Goal: Task Accomplishment & Management: Manage account settings

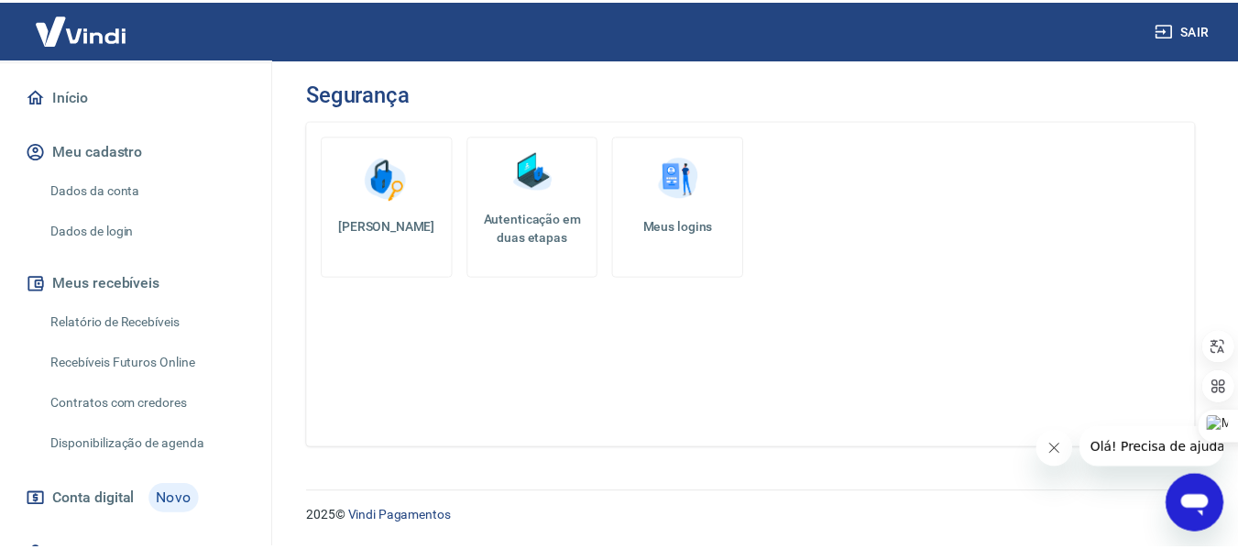
scroll to position [93, 0]
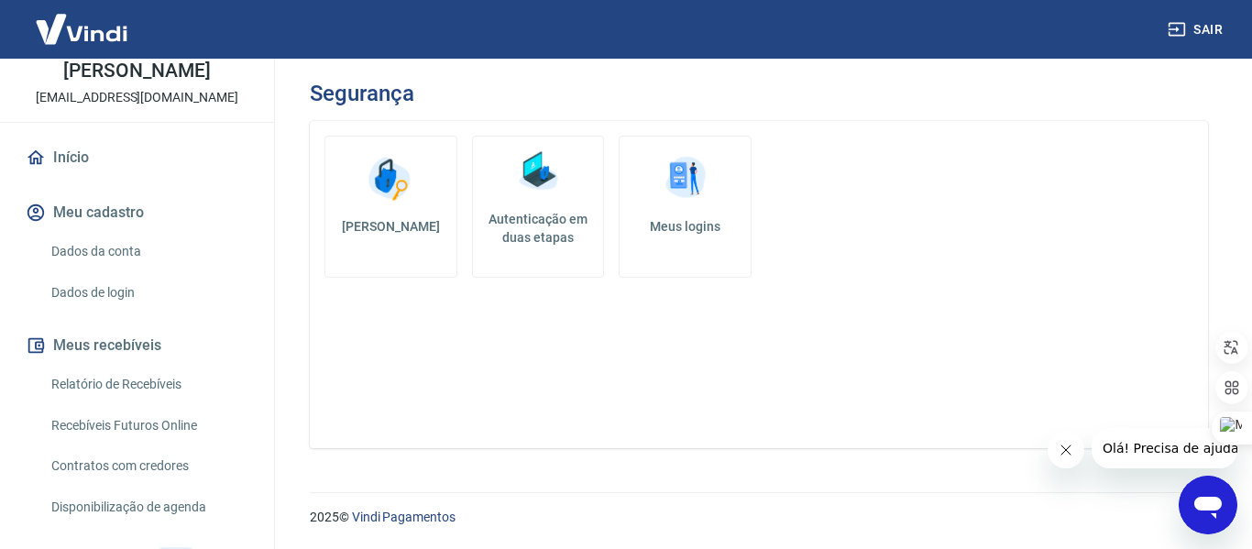
drag, startPoint x: 118, startPoint y: 256, endPoint x: 267, endPoint y: 233, distance: 150.2
click at [118, 256] on link "Dados da conta" at bounding box center [148, 252] width 208 height 38
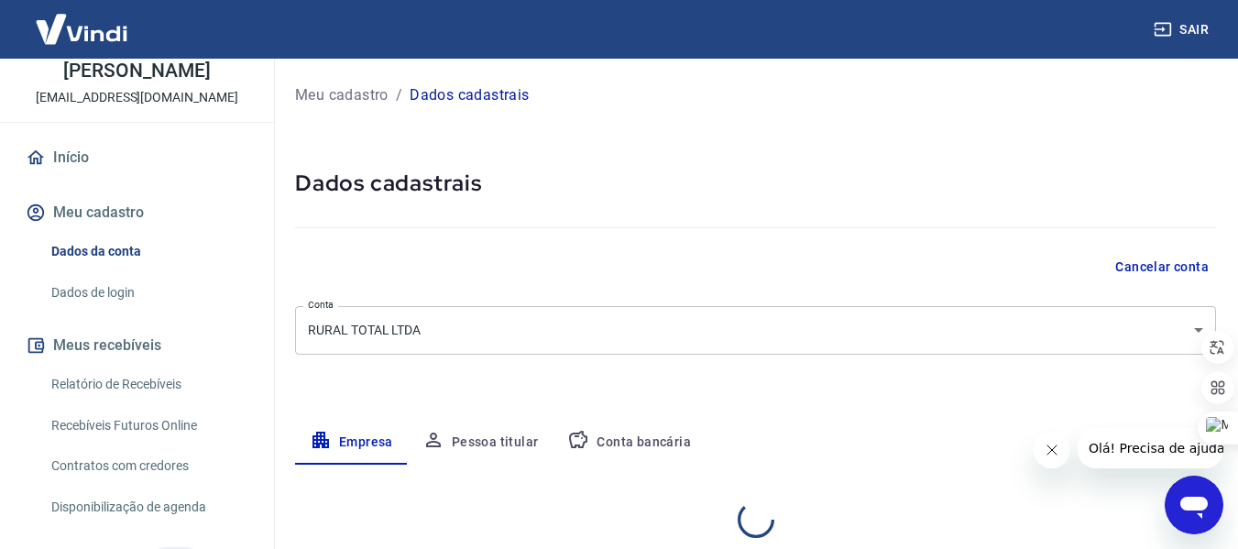
select select "GO"
select select "business"
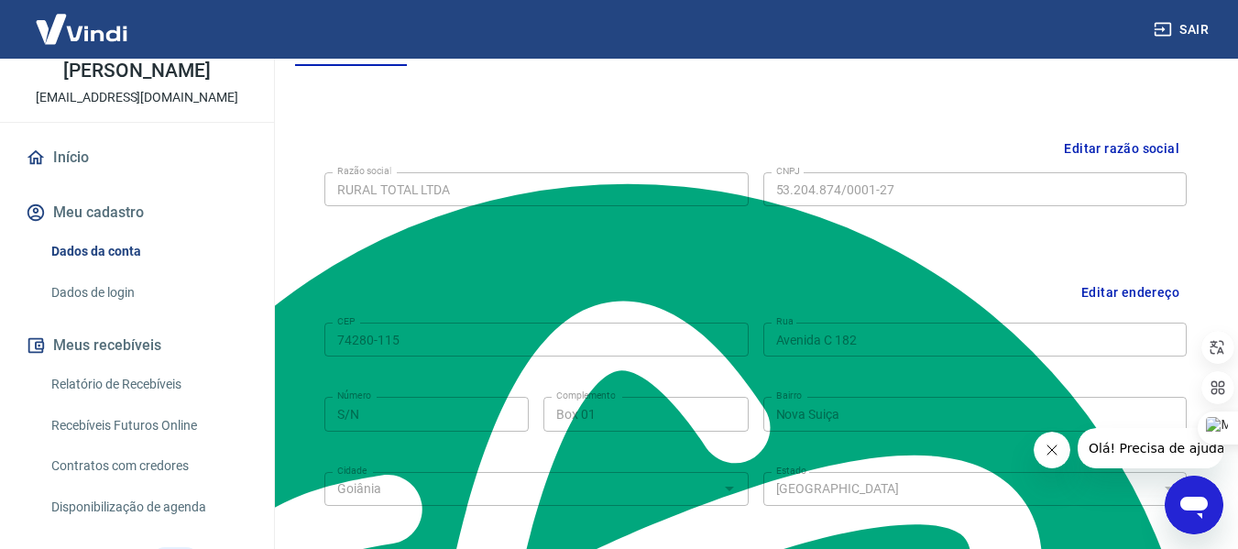
scroll to position [407, 0]
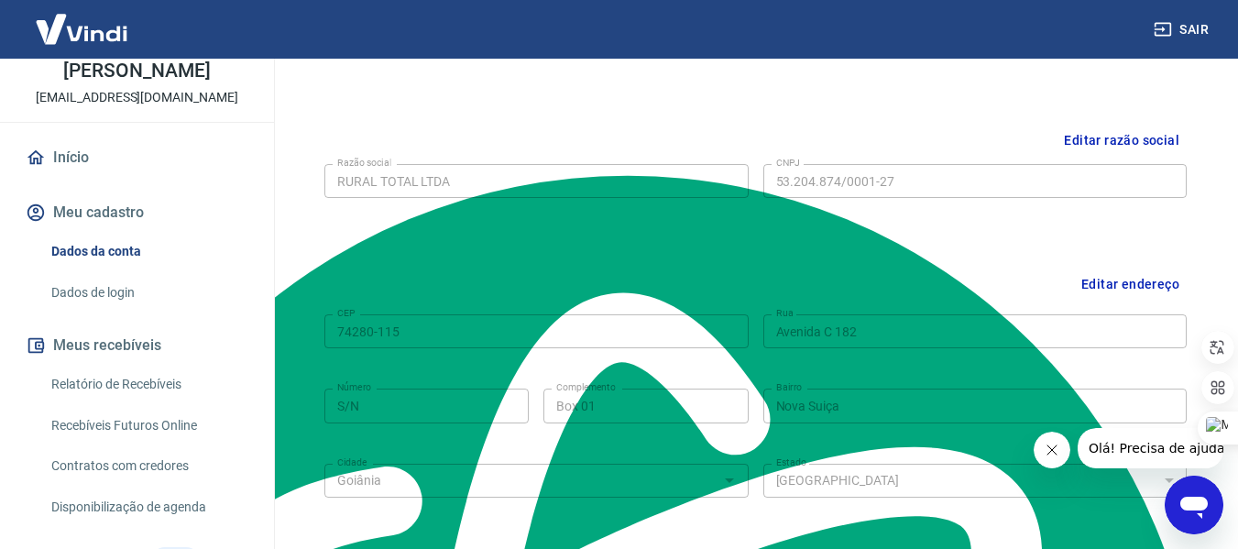
click at [1192, 513] on icon "Abrir janela de mensagens" at bounding box center [1193, 504] width 33 height 33
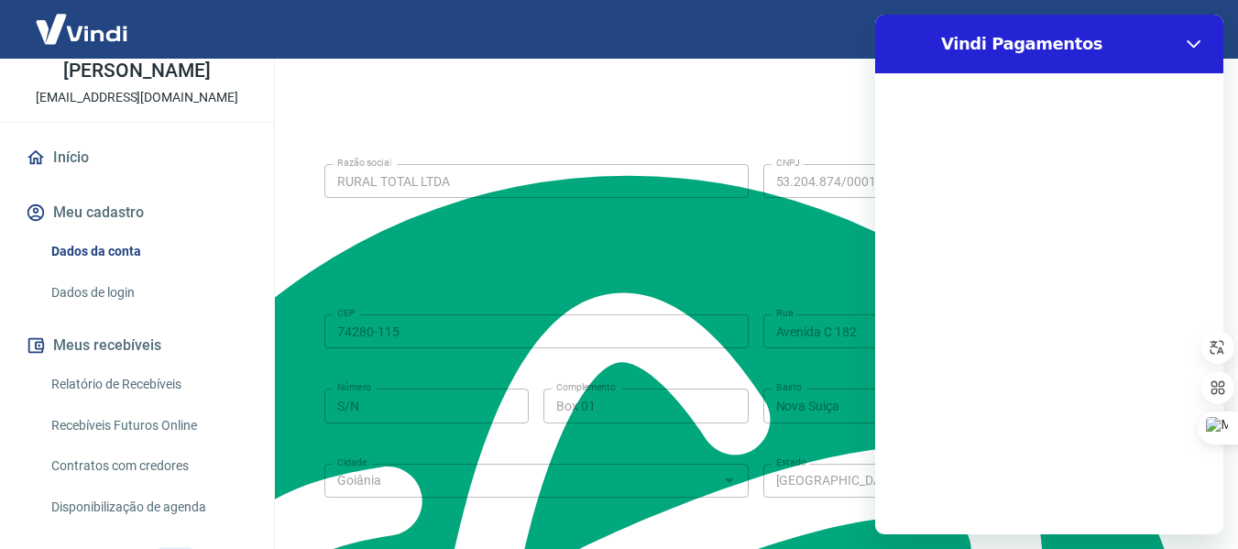
scroll to position [0, 0]
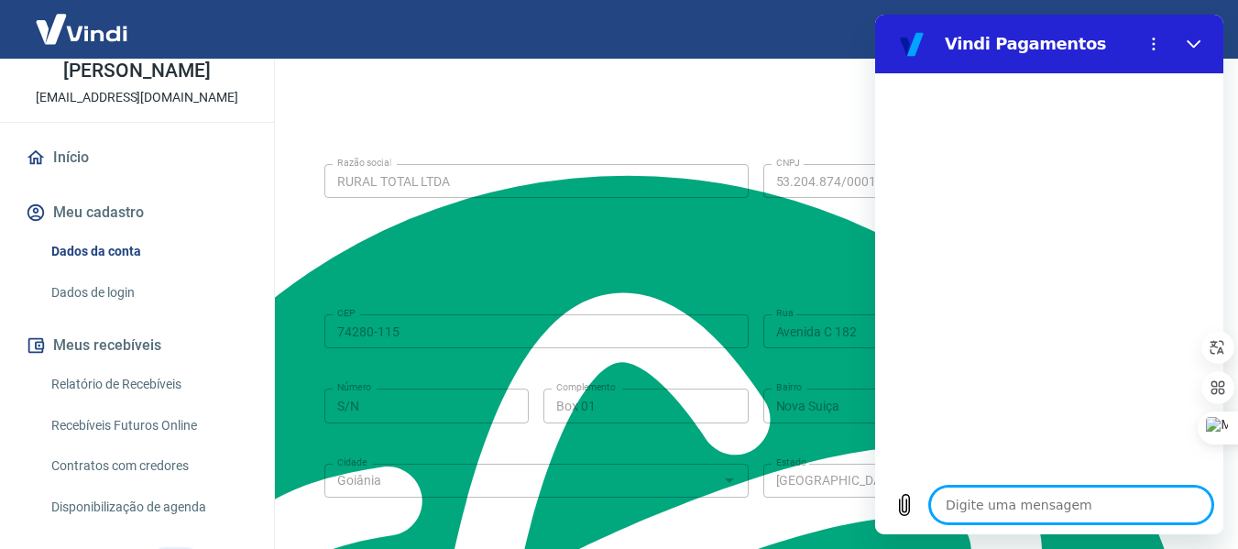
type textarea "B"
type textarea "x"
type textarea "Bo"
type textarea "x"
type textarea "Boa"
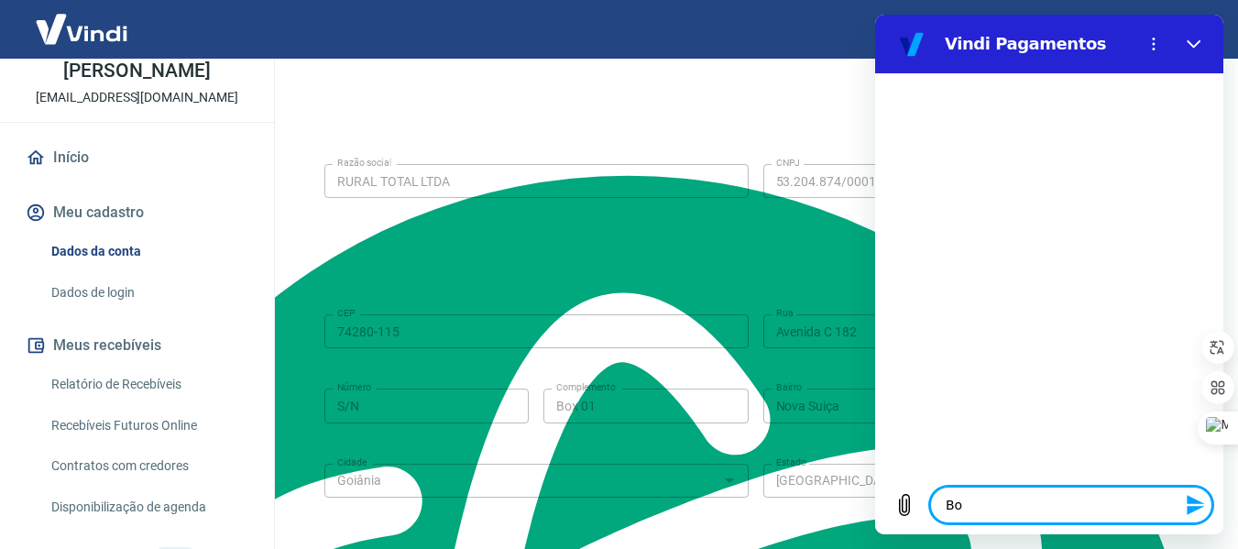
type textarea "x"
type textarea "Boa"
type textarea "x"
type textarea "Boa t"
type textarea "x"
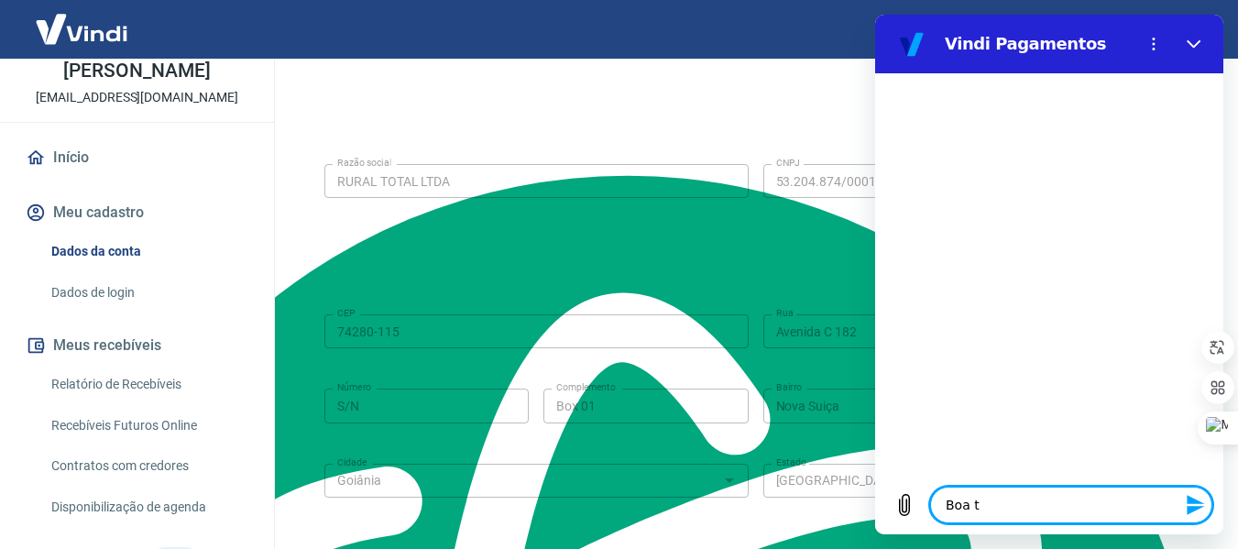
type textarea "Boa ta"
type textarea "x"
type textarea "Boa tar"
type textarea "x"
type textarea "Boa tard"
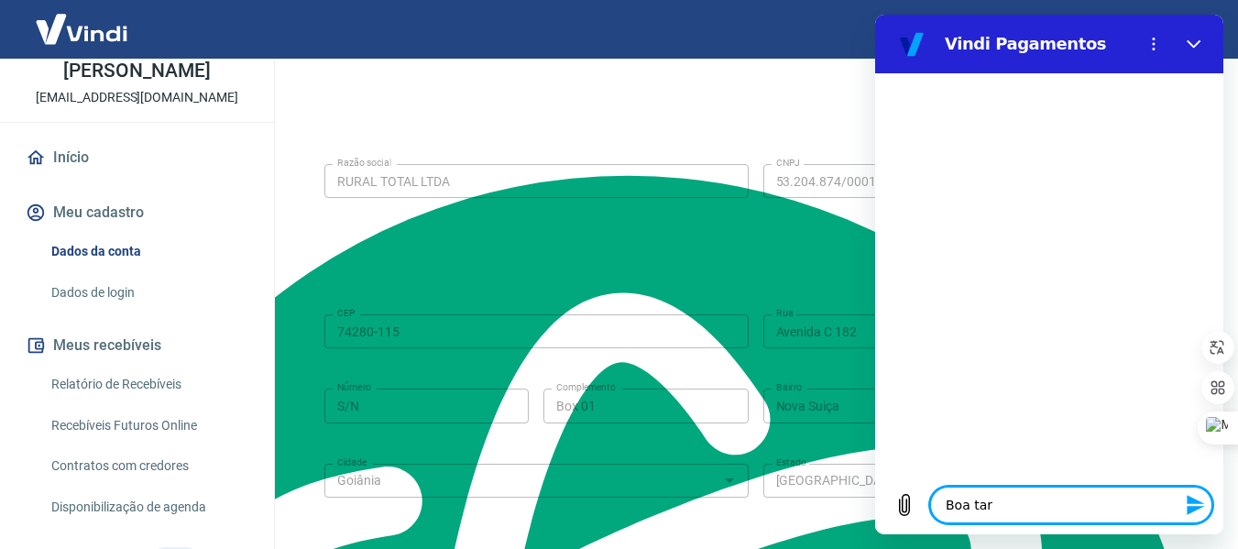
type textarea "x"
type textarea "Boa tarde"
type textarea "x"
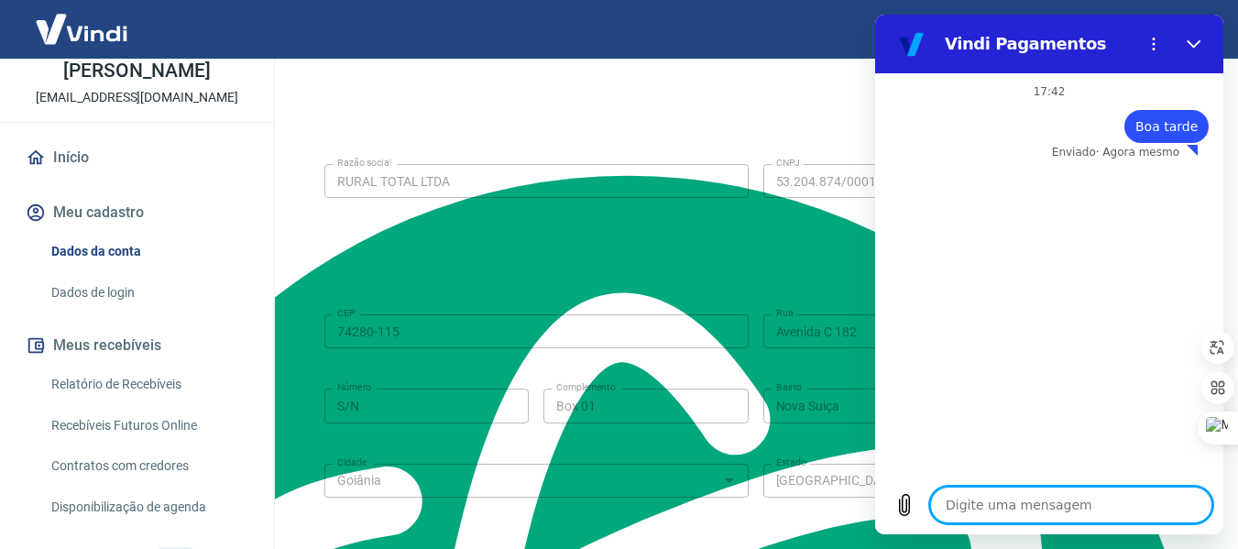
type textarea "p"
type textarea "x"
type textarea "pr"
type textarea "x"
type textarea "pre"
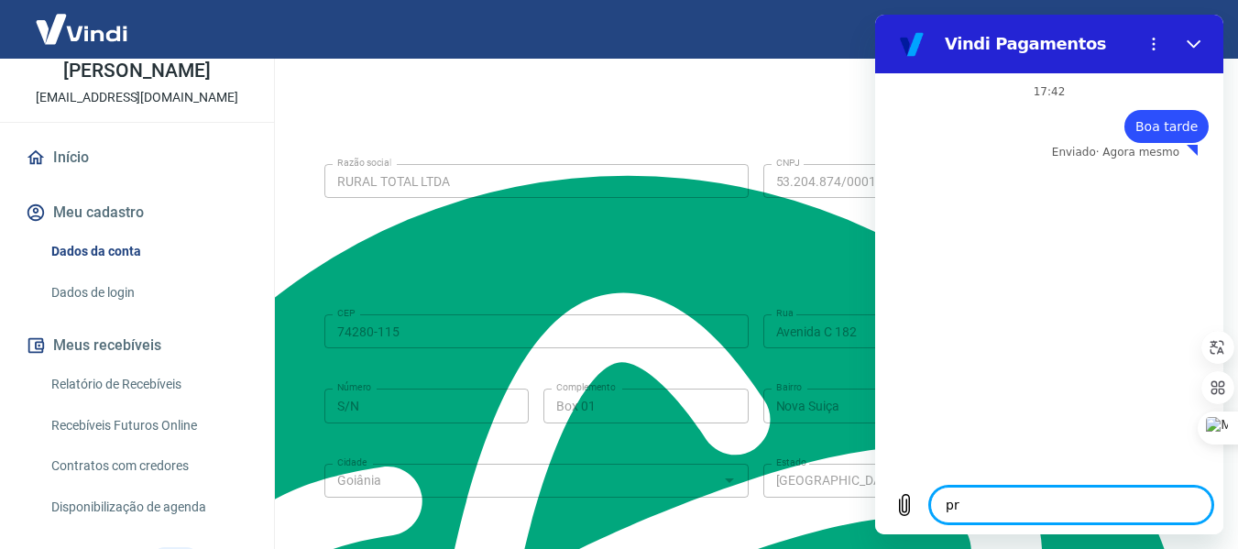
type textarea "x"
type textarea "prec"
type textarea "x"
type textarea "preci"
type textarea "x"
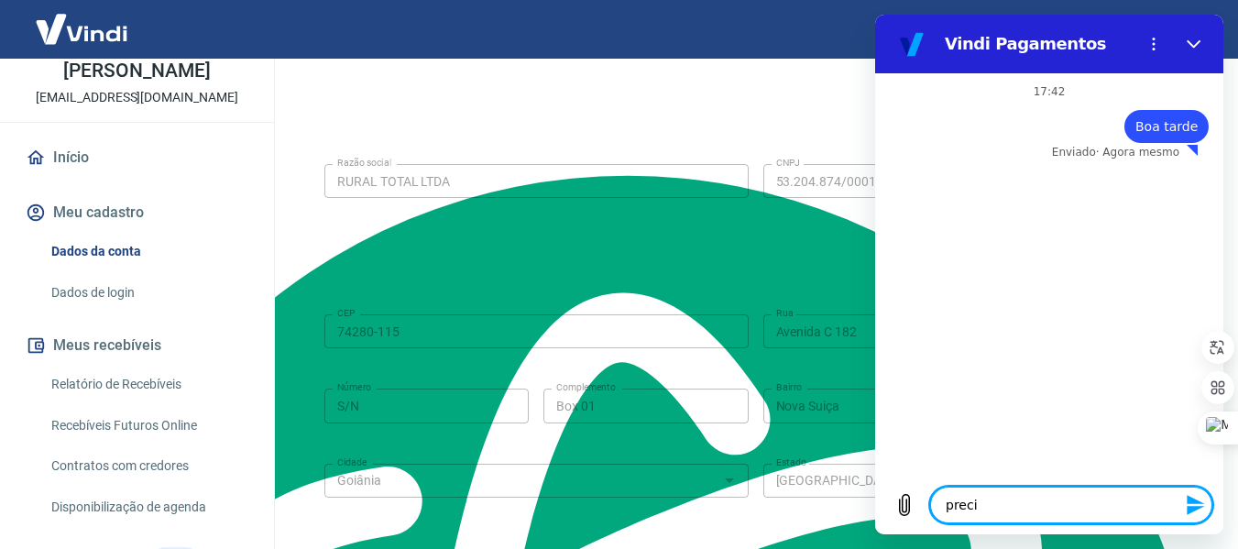
type textarea "precis"
type textarea "x"
type textarea "preciso"
type textarea "x"
type textarea "preciso"
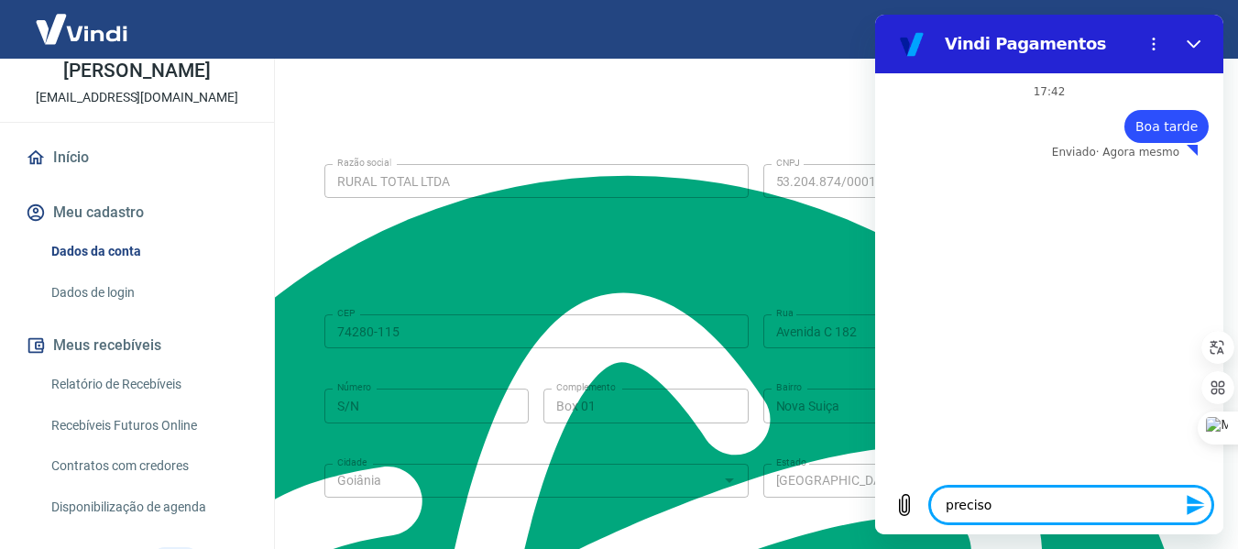
type textarea "x"
type textarea "preciso c"
type textarea "x"
type textarea "preciso ca"
type textarea "x"
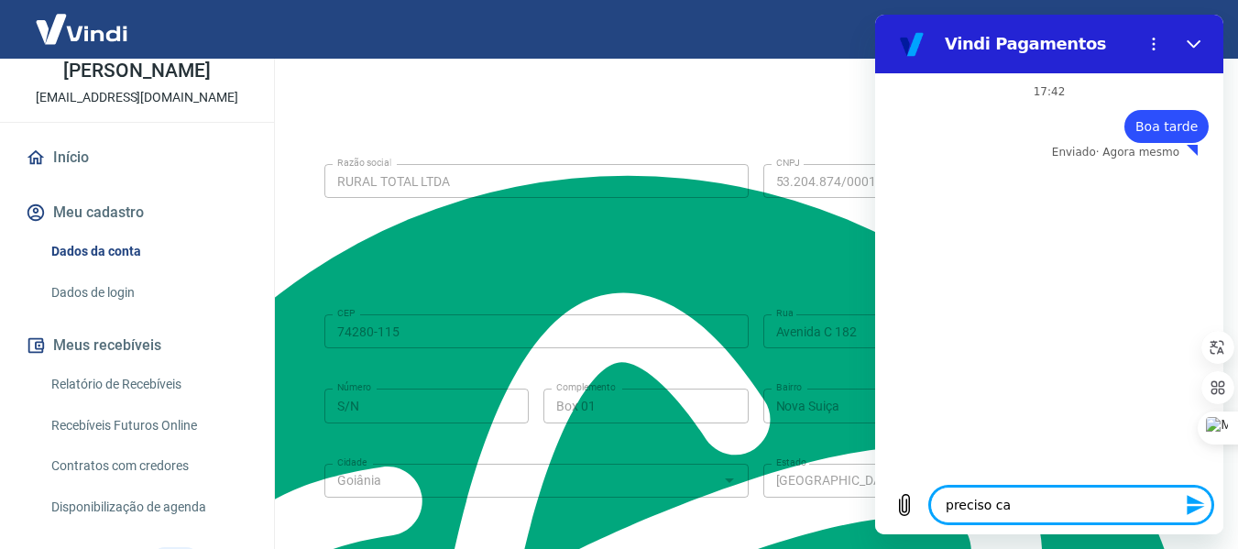
type textarea "preciso can"
type textarea "x"
type textarea "preciso canc"
type textarea "x"
type textarea "preciso canca"
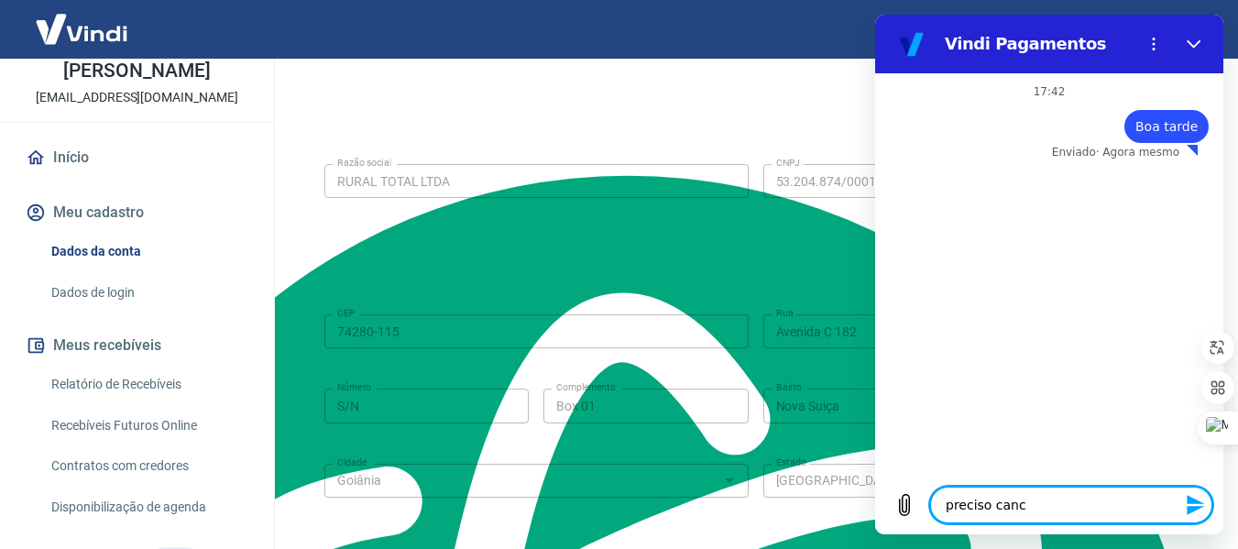
type textarea "x"
type textarea "preciso cancal"
type textarea "x"
type textarea "preciso canca"
type textarea "x"
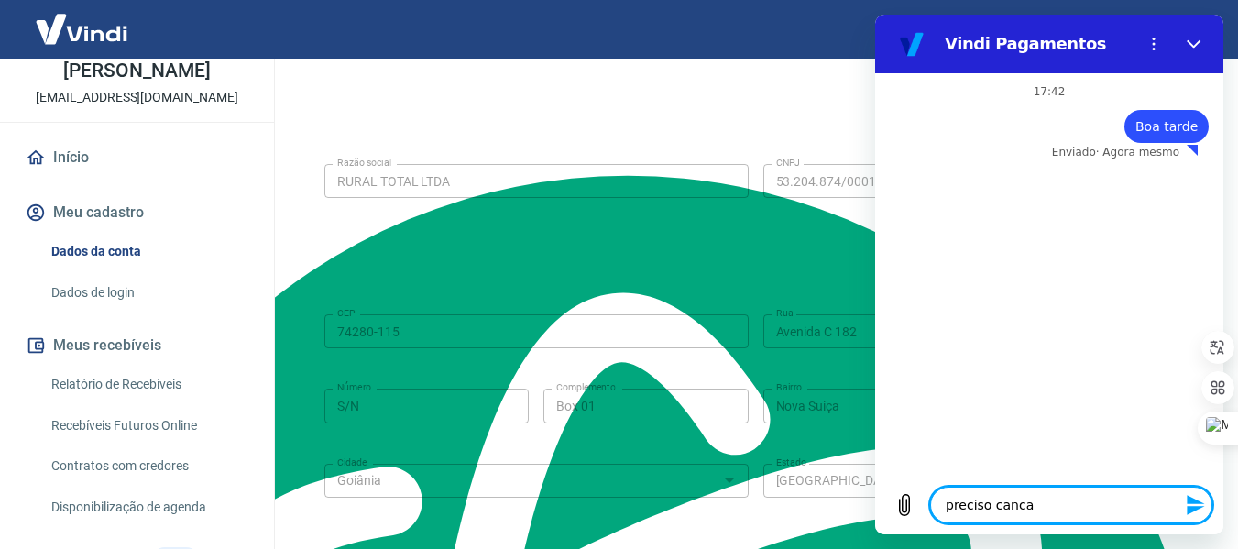
type textarea "preciso canc"
type textarea "x"
type textarea "preciso cance"
type textarea "x"
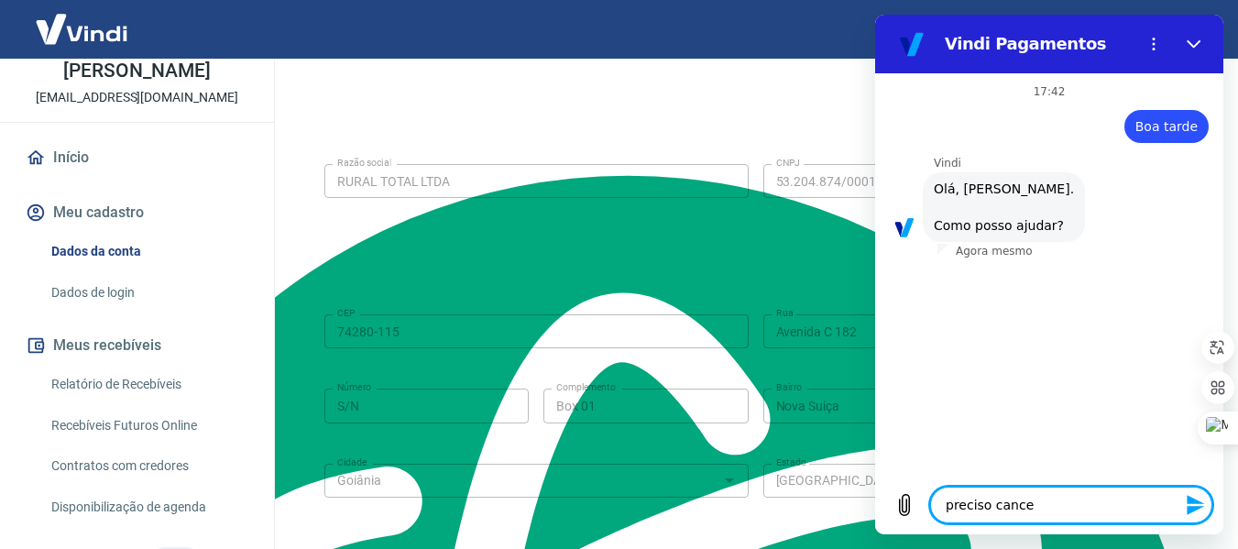
type textarea "preciso cancel"
type textarea "x"
type textarea "preciso cancela"
type textarea "x"
type textarea "preciso cancelar"
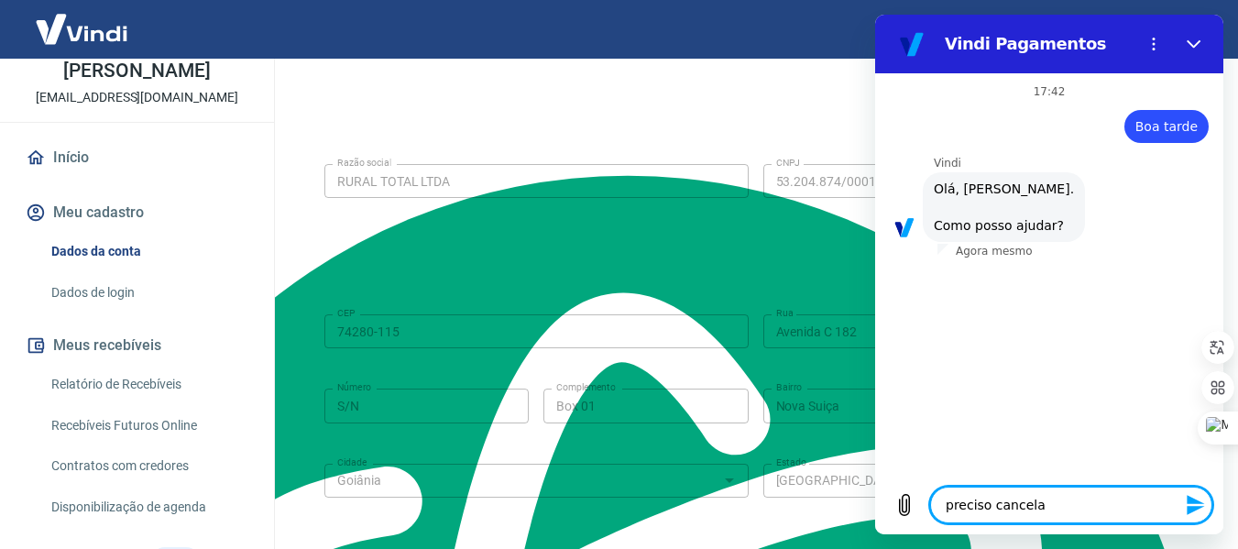
type textarea "x"
type textarea "preciso cancelar"
type textarea "x"
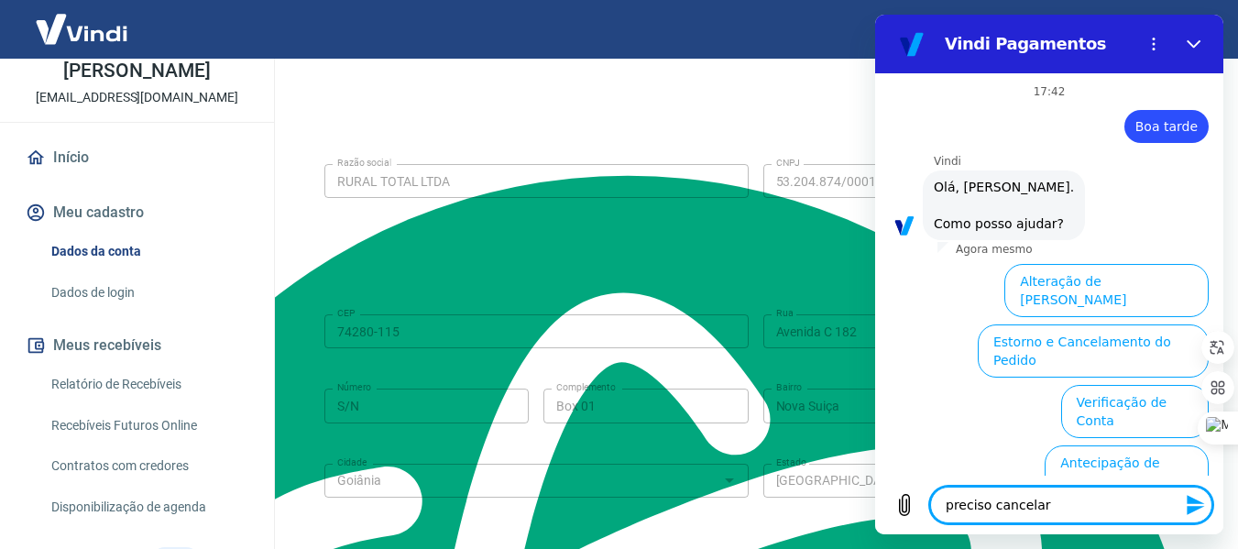
scroll to position [165, 0]
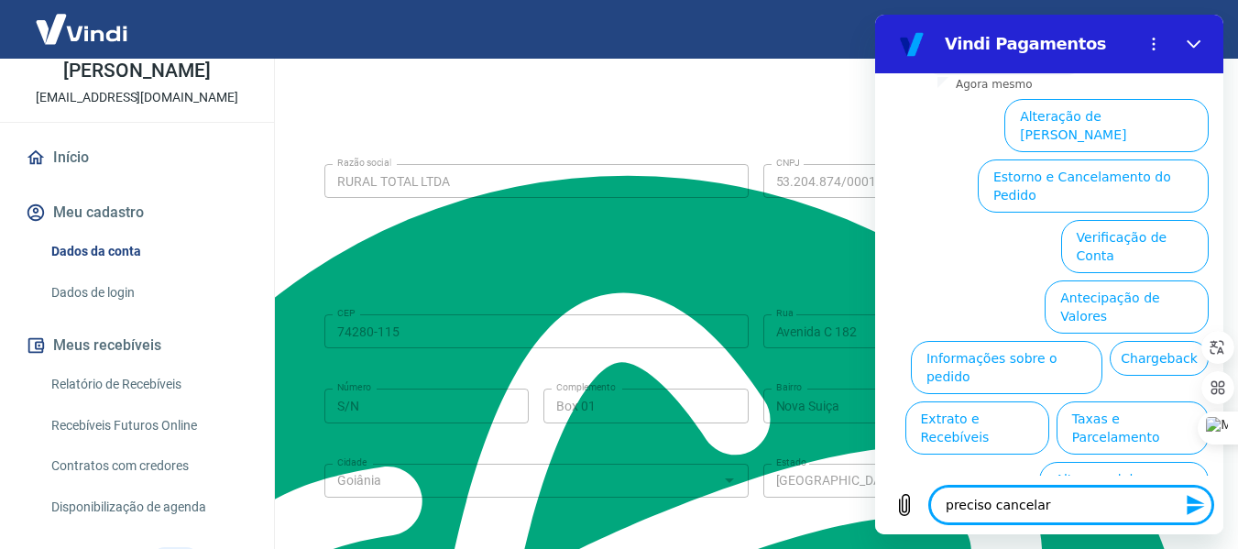
type textarea "preciso cancelar m"
type textarea "x"
type textarea "preciso cancelar mi"
type textarea "x"
type textarea "preciso cancelar min"
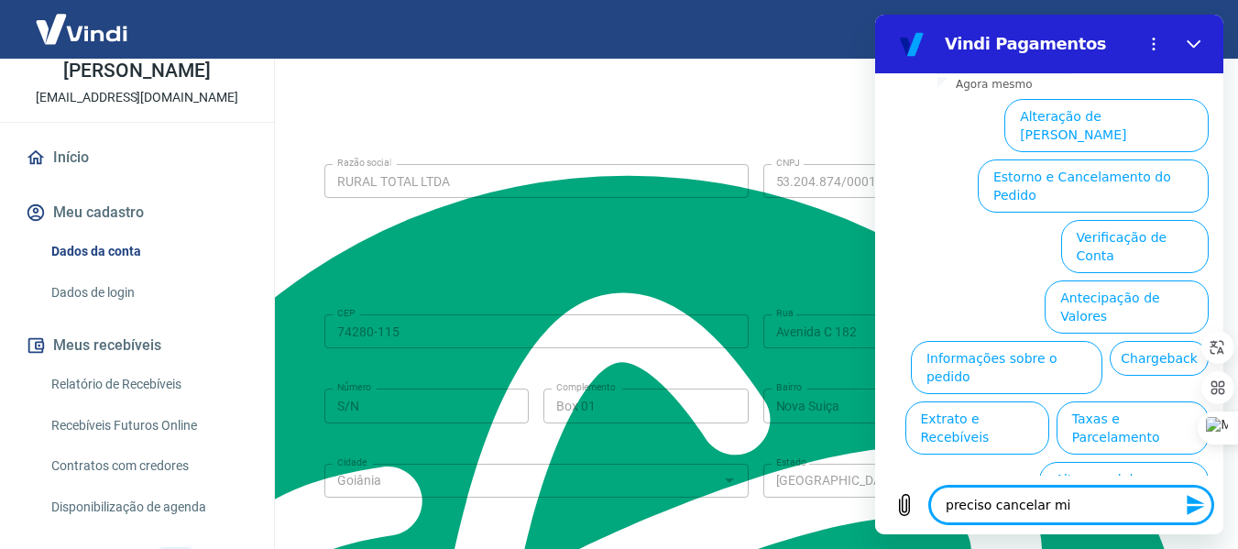
type textarea "x"
type textarea "preciso cancelar minh"
type textarea "x"
type textarea "preciso cancelar minha"
type textarea "x"
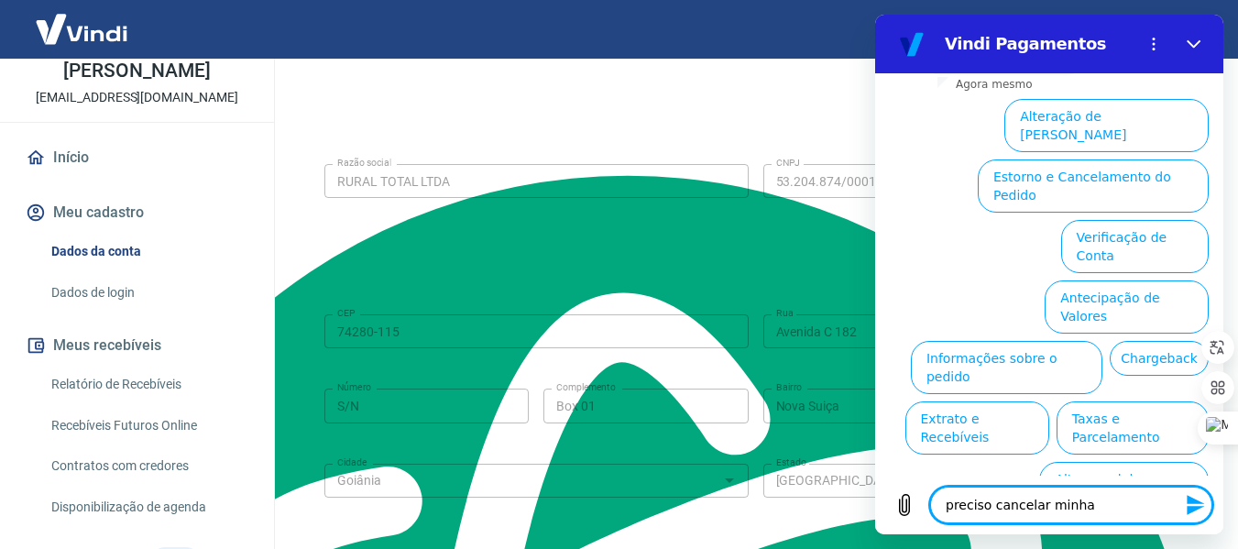
type textarea "preciso cancelar minha"
type textarea "x"
type textarea "preciso cancelar minha c"
type textarea "x"
type textarea "preciso cancelar minha co"
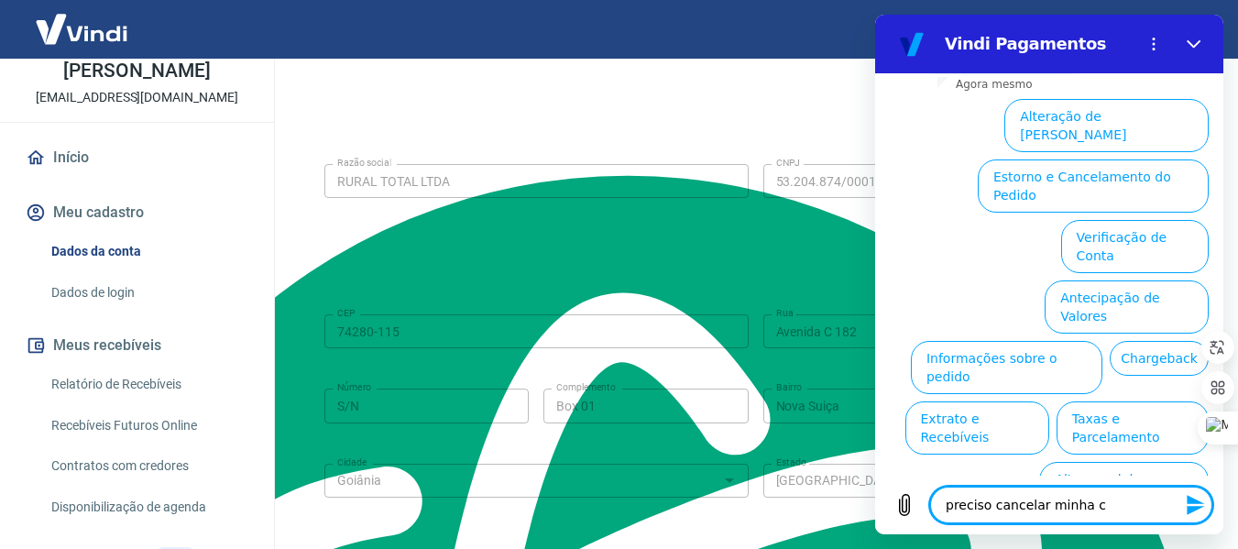
type textarea "x"
type textarea "preciso cancelar minha con"
type textarea "x"
type textarea "preciso cancelar minha cont"
type textarea "x"
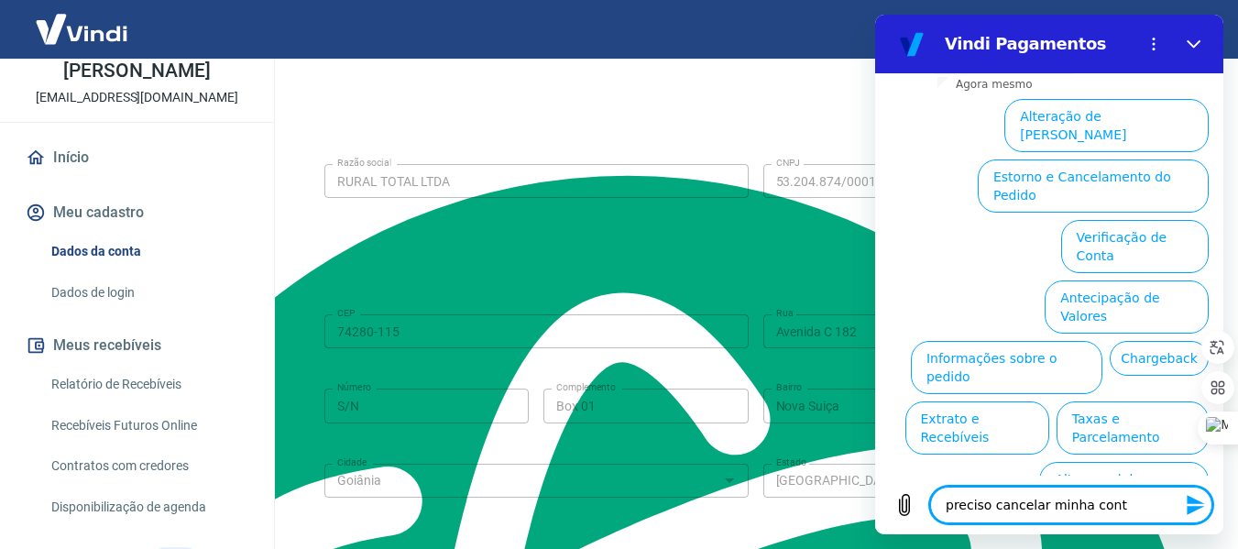
type textarea "preciso cancelar minha conta"
type textarea "x"
type textarea "preciso cancelar minha conta"
type textarea "x"
type textarea "preciso cancelar minha conta n"
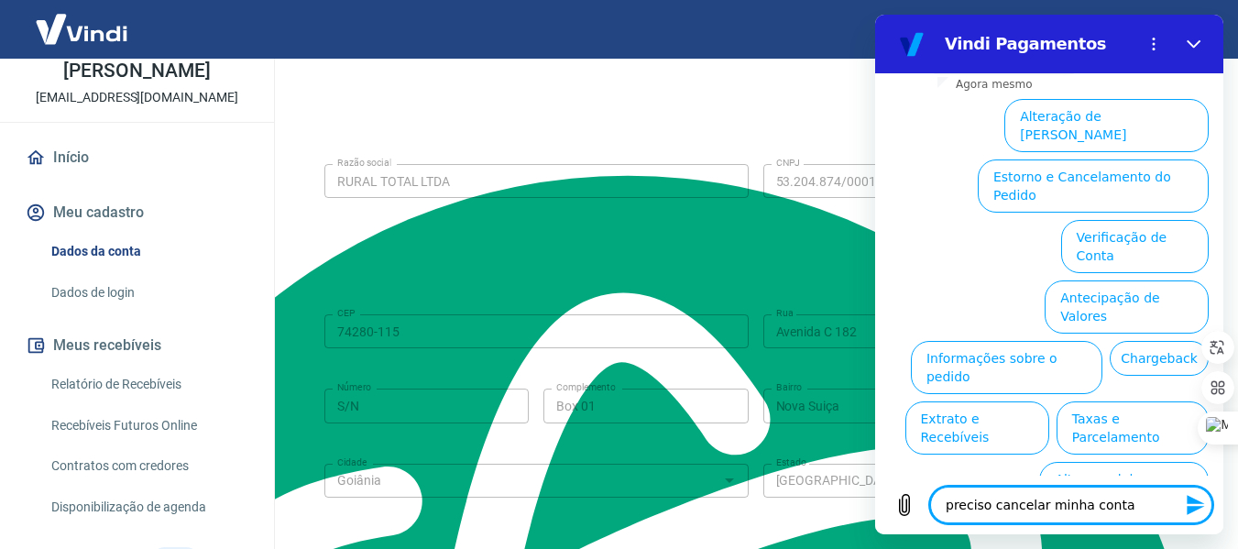
type textarea "x"
type textarea "preciso cancelar minha conta na"
type textarea "x"
type textarea "preciso cancelar minha conta na"
type textarea "x"
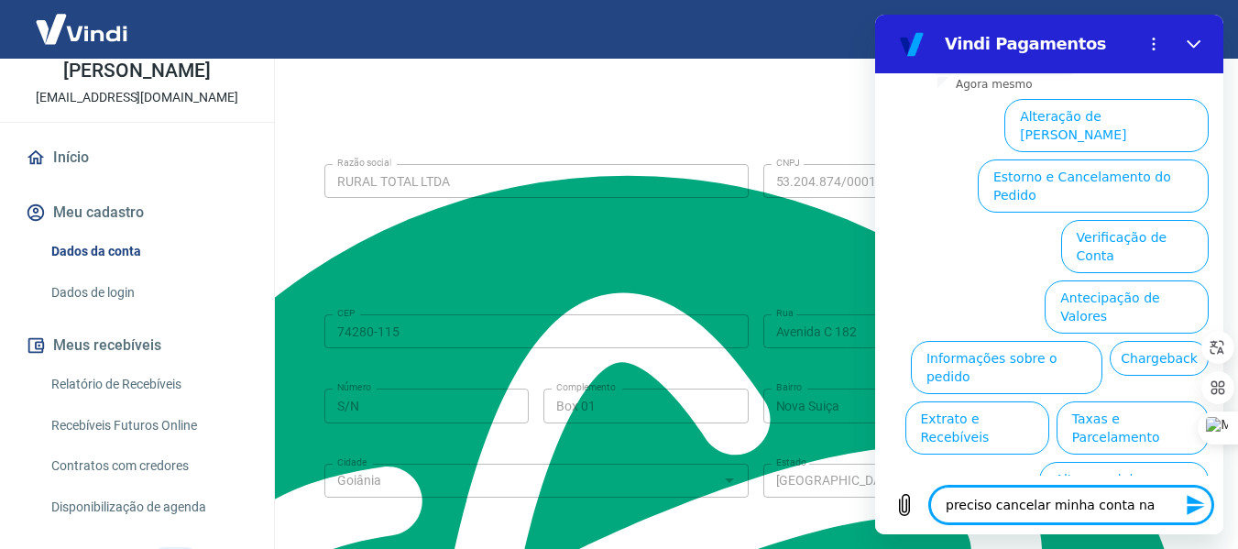
type textarea "preciso cancelar minha conta na V"
type textarea "x"
type textarea "preciso cancelar minha conta na Vi"
type textarea "x"
type textarea "preciso cancelar minha conta na Vin"
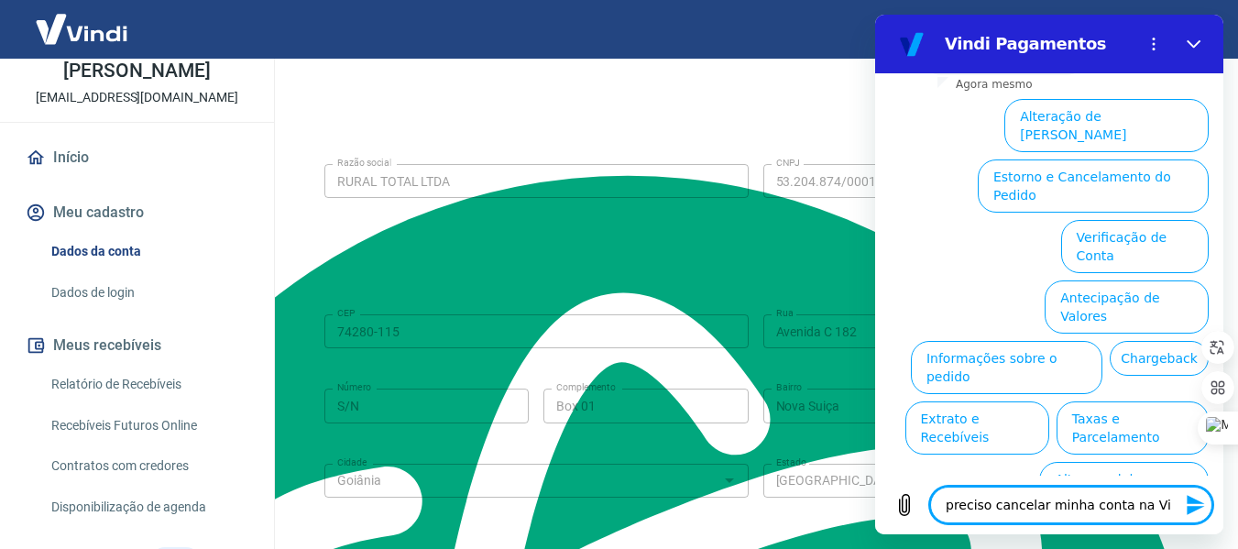
type textarea "x"
type textarea "preciso cancelar minha conta na [GEOGRAPHIC_DATA]"
type textarea "x"
type textarea "preciso cancelar minha conta na Vindi"
type textarea "x"
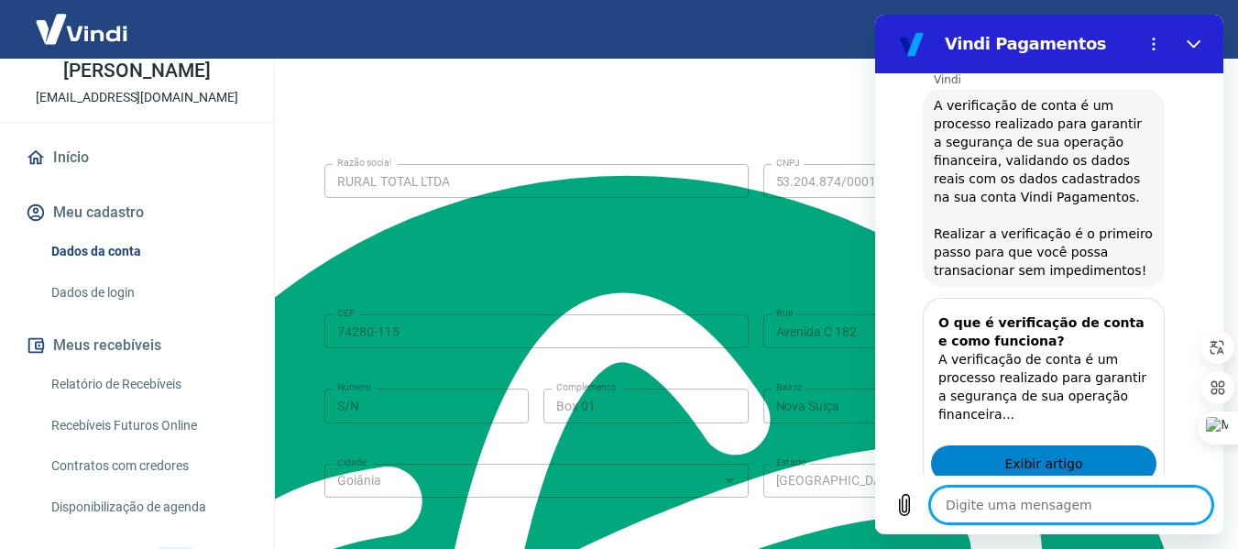
scroll to position [346, 0]
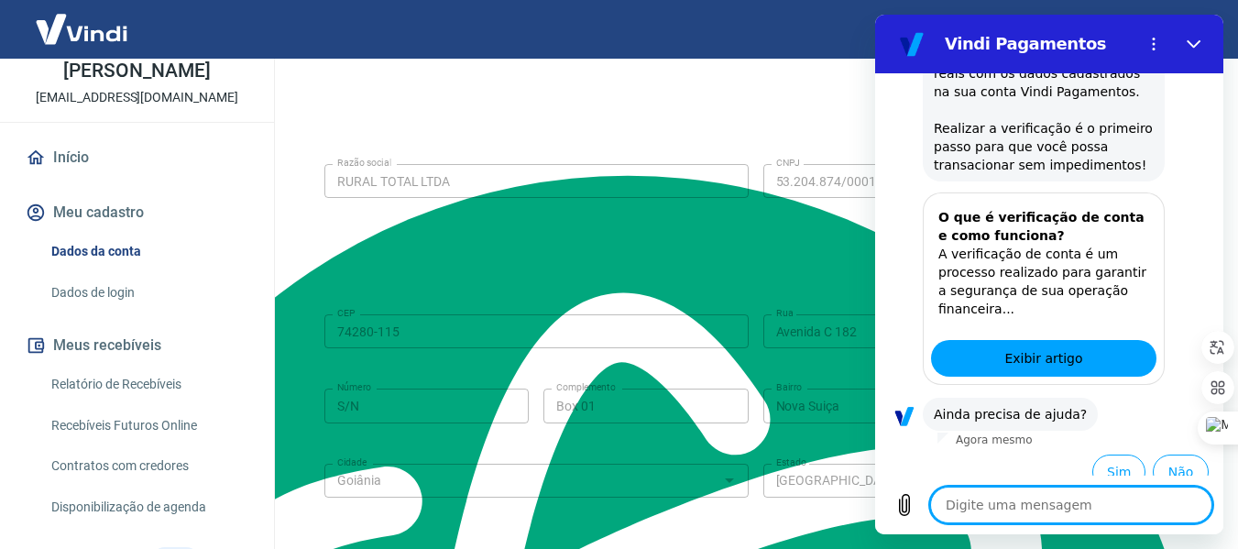
click at [1059, 512] on textarea at bounding box center [1071, 505] width 282 height 37
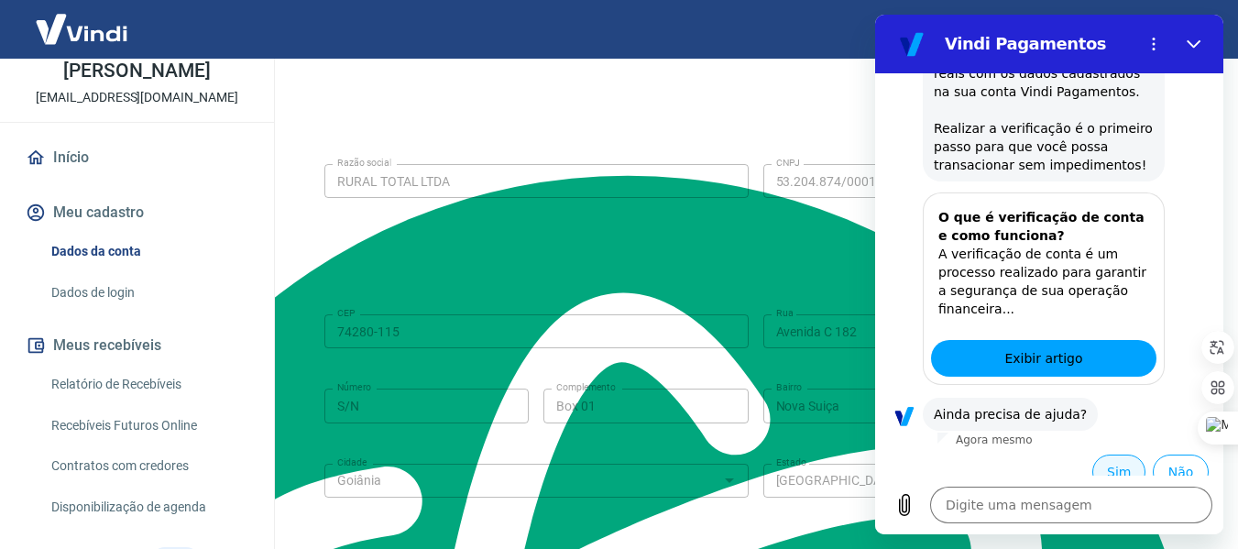
click at [1102, 454] on button "Sim" at bounding box center [1118, 471] width 53 height 35
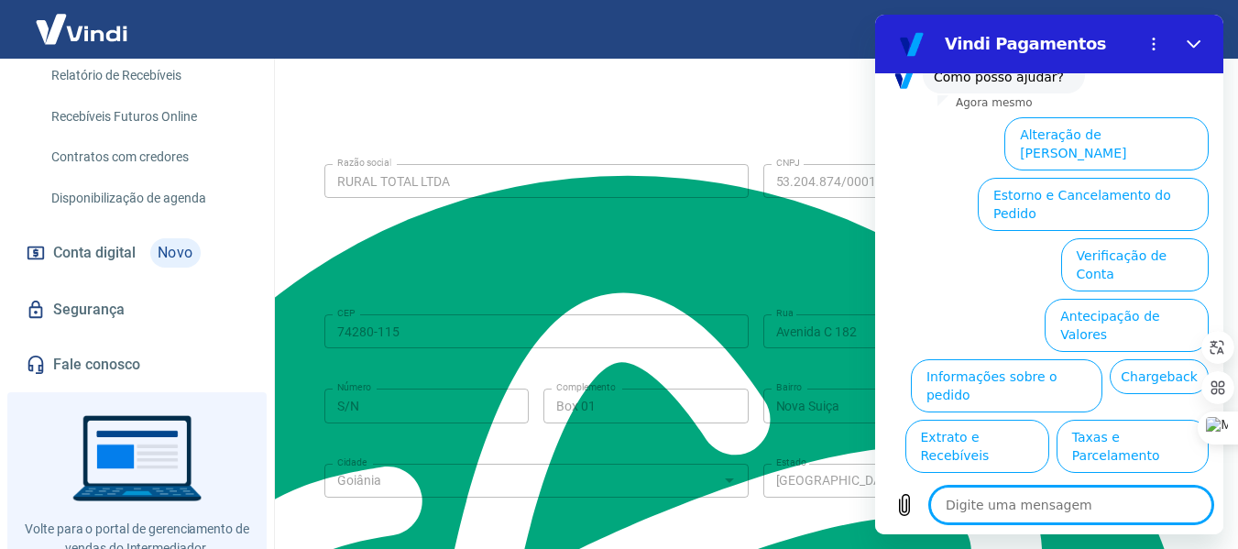
scroll to position [403, 0]
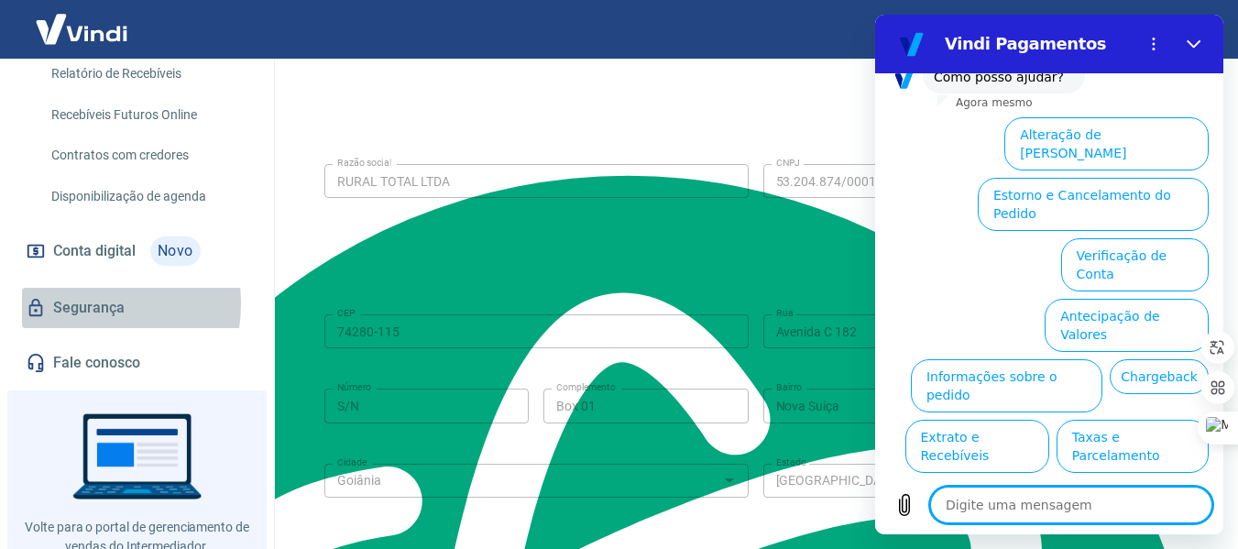
click at [72, 303] on link "Segurança" at bounding box center [137, 308] width 230 height 40
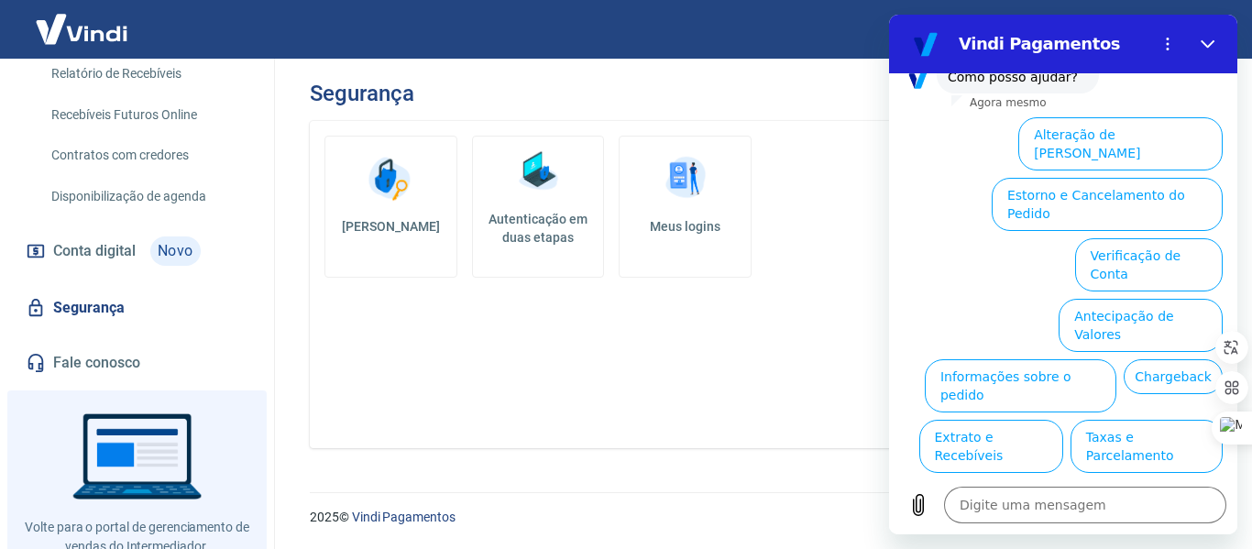
click at [679, 202] on img at bounding box center [685, 178] width 55 height 55
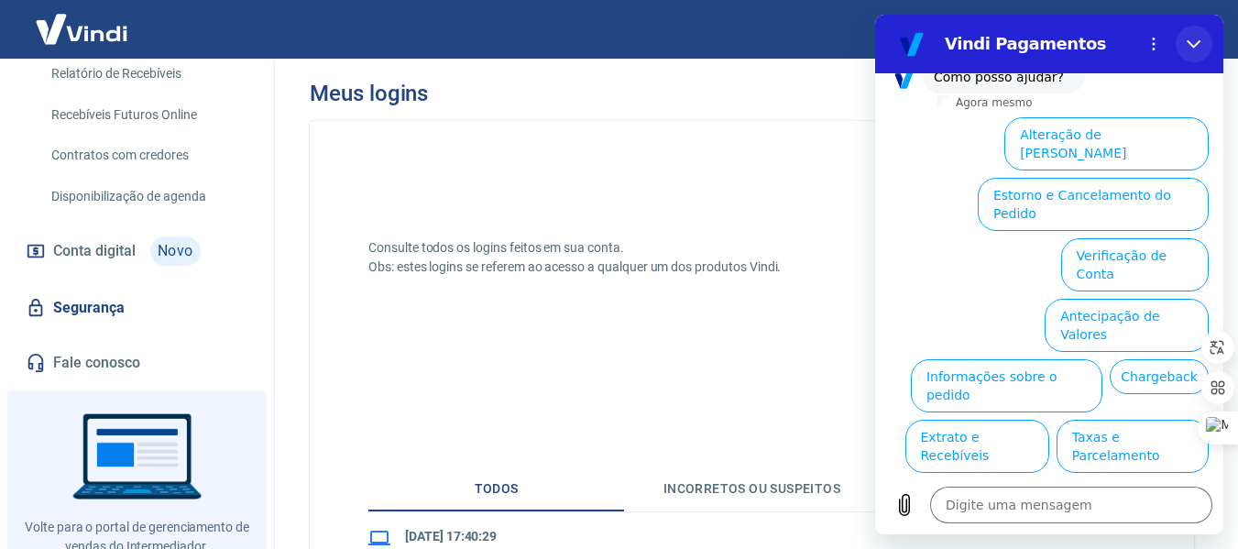
click at [1192, 37] on icon "Fechar" at bounding box center [1194, 44] width 15 height 15
type textarea "x"
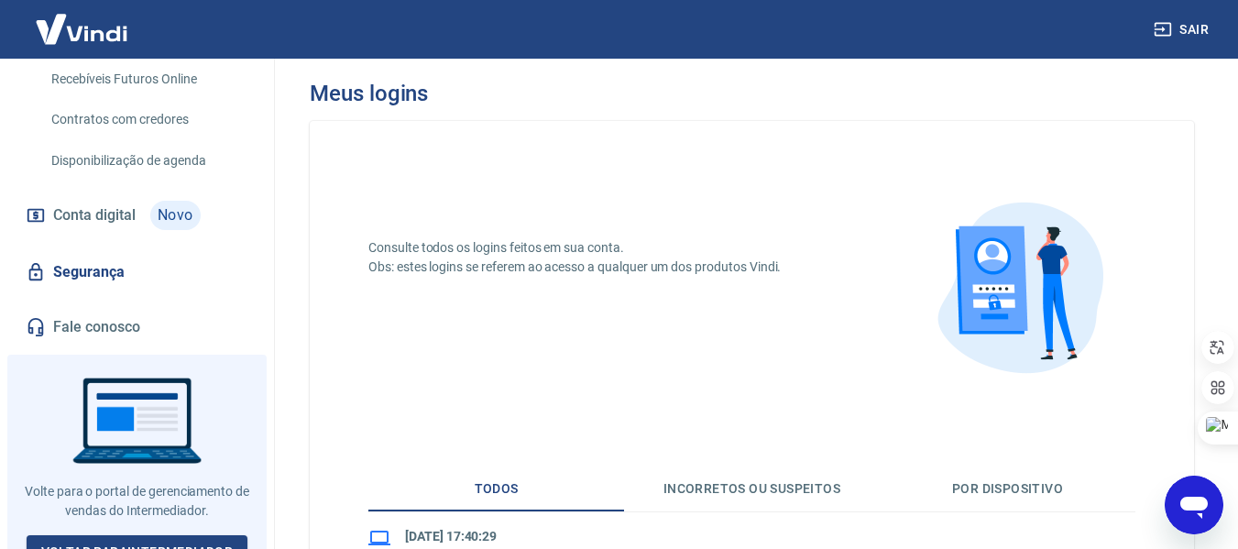
scroll to position [459, 0]
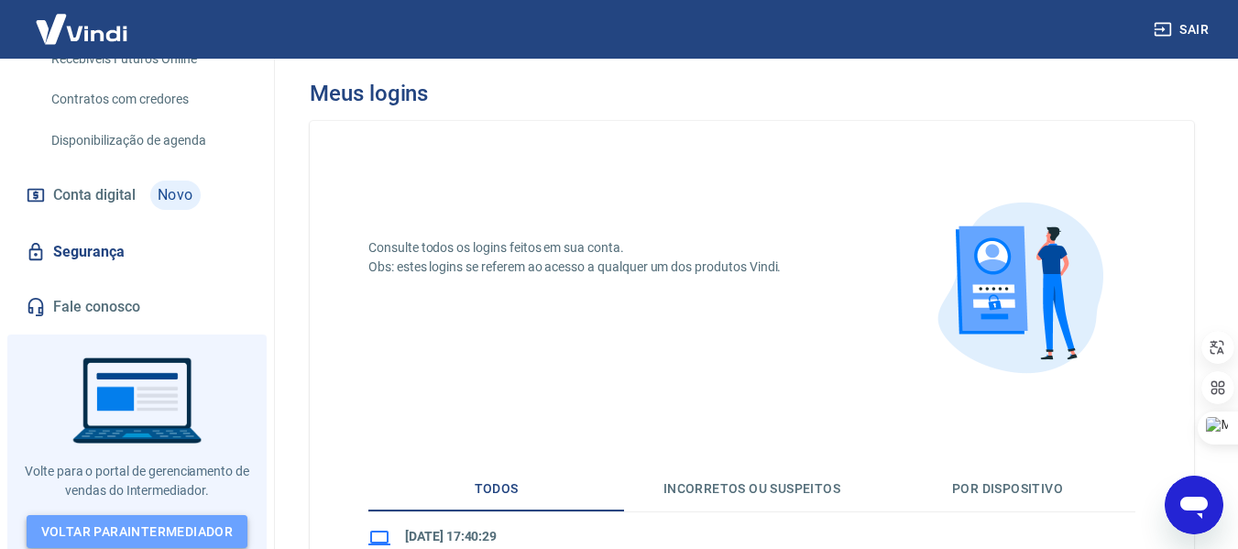
click at [138, 520] on link "Voltar para Intermediador" at bounding box center [138, 532] width 222 height 34
